Goal: Transaction & Acquisition: Subscribe to service/newsletter

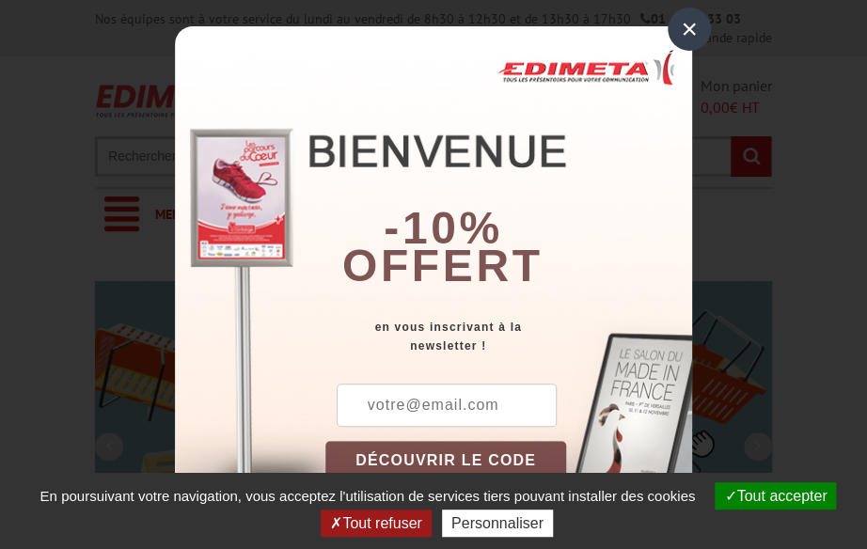
click at [376, 527] on button "Tout refuser" at bounding box center [376, 523] width 110 height 27
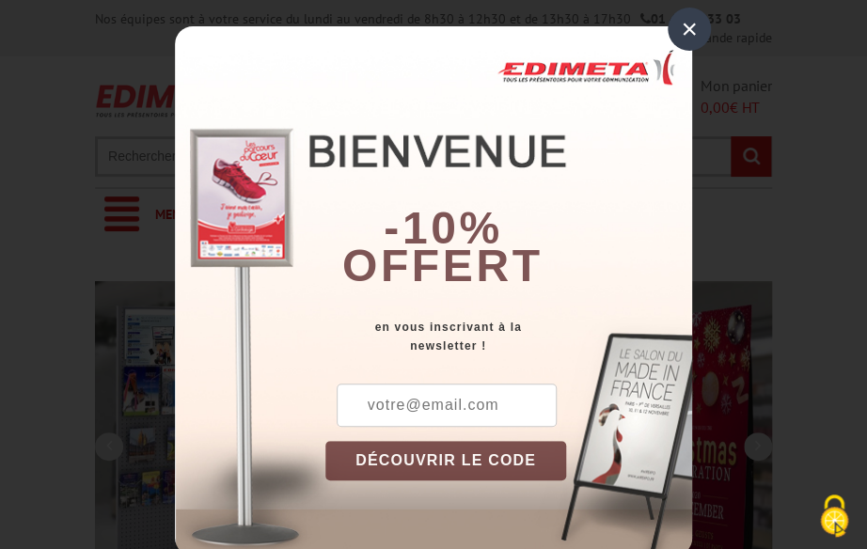
click at [401, 406] on input "text" at bounding box center [447, 405] width 220 height 43
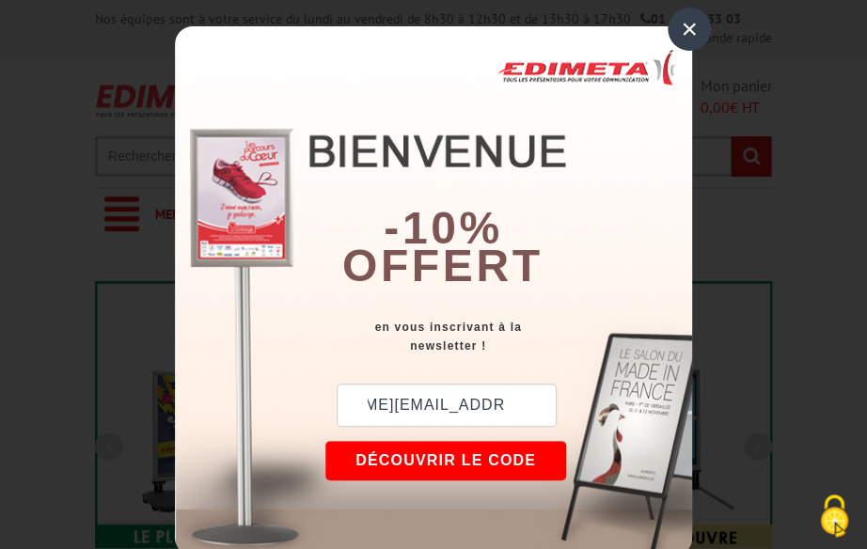
scroll to position [0, 116]
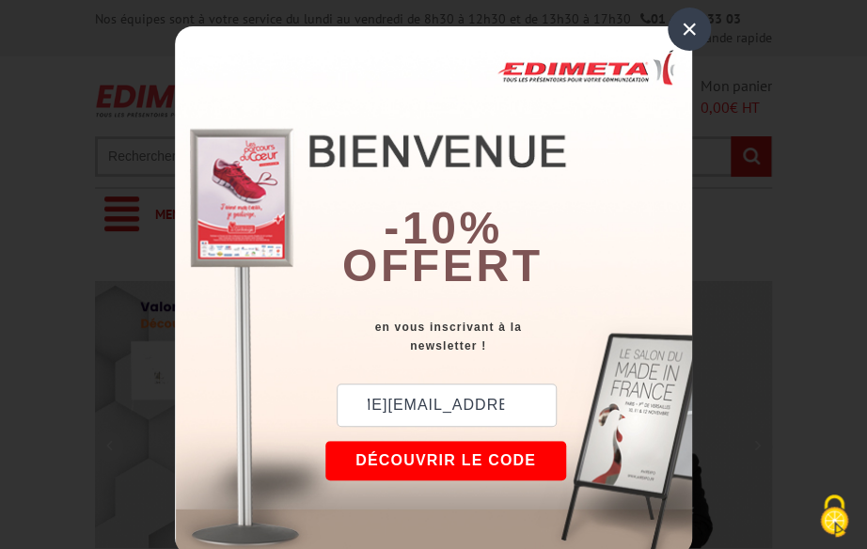
type input "helene.fortin@paysdemortagne.fr"
click at [429, 452] on button "DÉCOUVRIR LE CODE" at bounding box center [446, 461] width 241 height 40
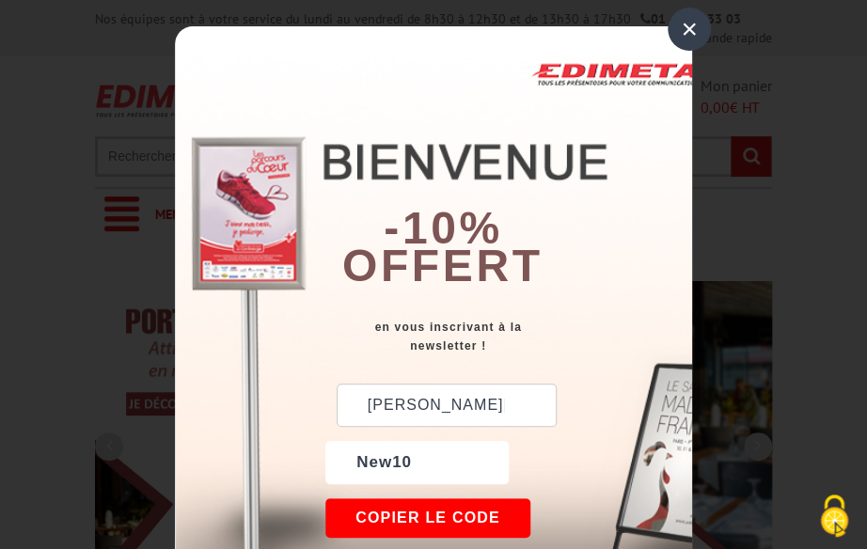
click at [410, 95] on div "-10% offert" at bounding box center [509, 172] width 367 height 254
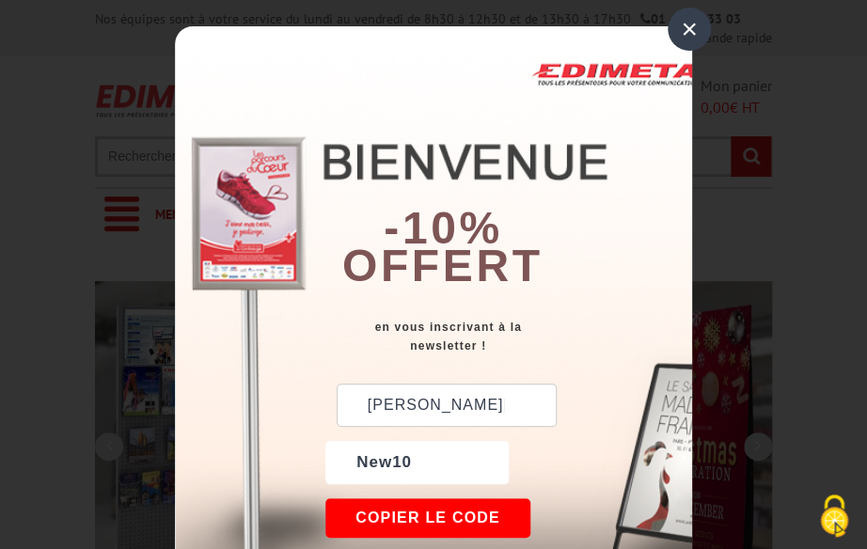
click at [685, 34] on div "×" at bounding box center [689, 29] width 43 height 43
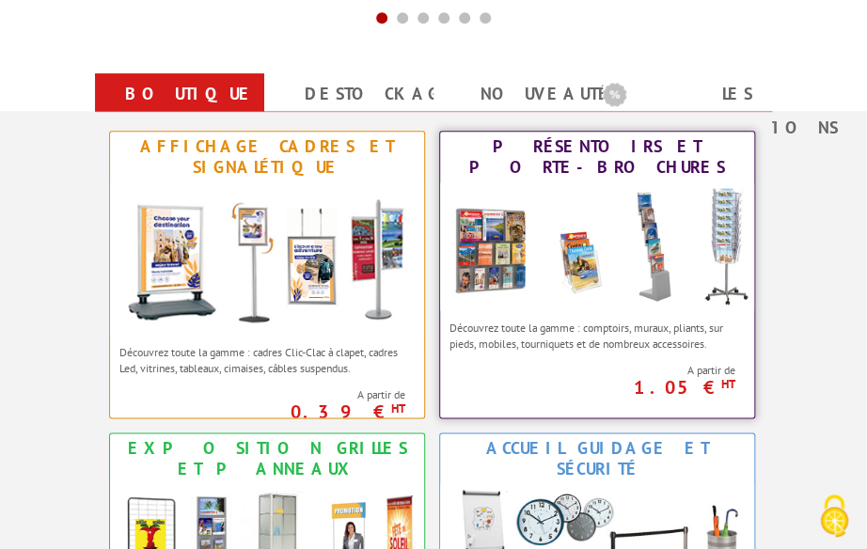
scroll to position [677, 0]
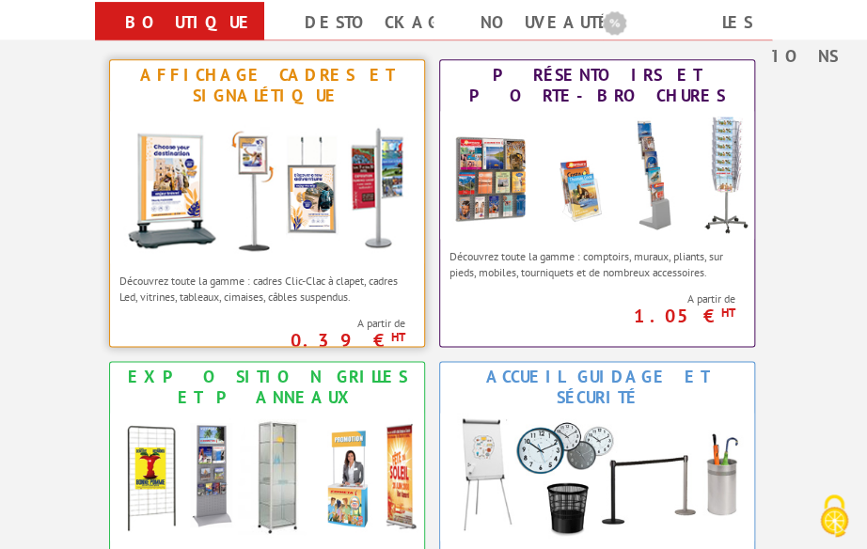
click at [279, 273] on p "Découvrez toute la gamme : cadres Clic-Clac à clapet, cadres Led, vitrines, tab…" at bounding box center [266, 289] width 295 height 32
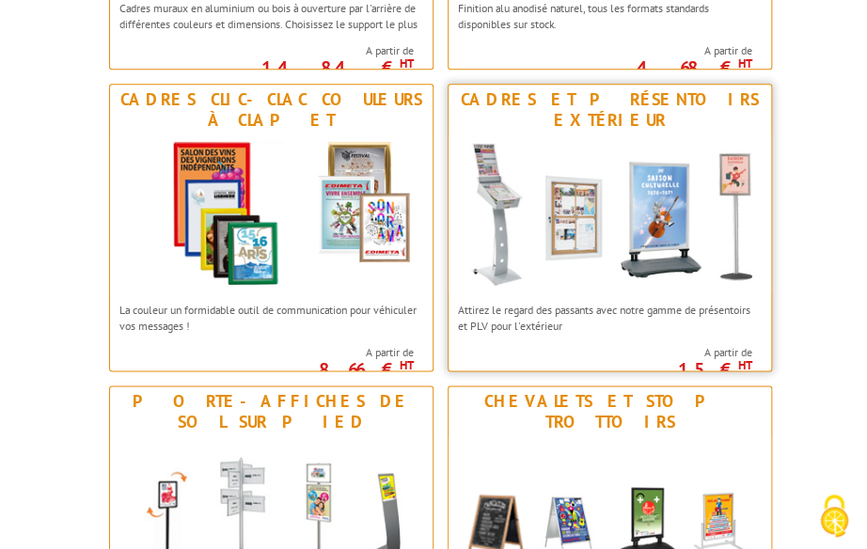
scroll to position [602, 0]
